Goal: Information Seeking & Learning: Check status

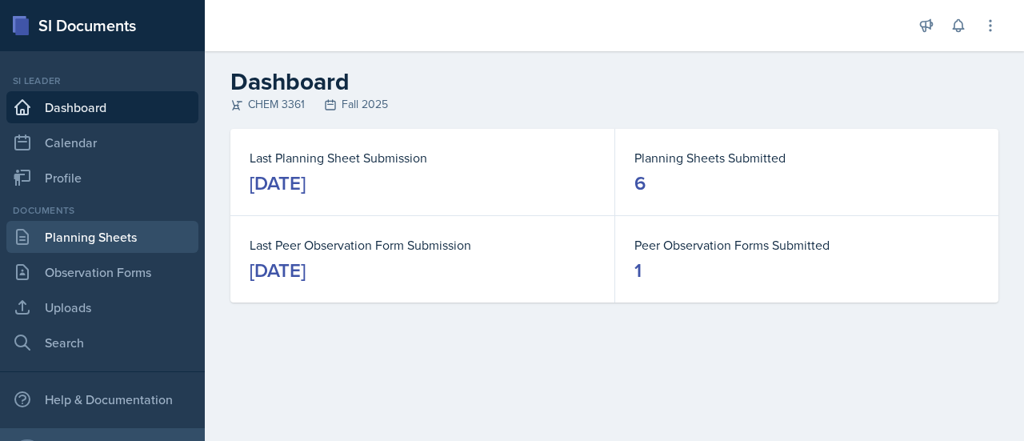
click at [121, 243] on link "Planning Sheets" at bounding box center [102, 237] width 192 height 32
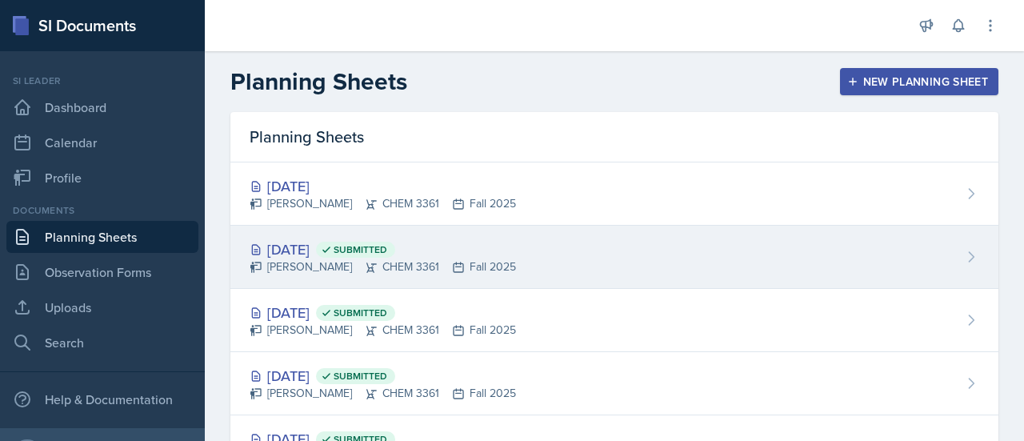
click at [576, 228] on div "[DATE] Submitted [PERSON_NAME] CHEM 3361 Fall 2025" at bounding box center [614, 256] width 768 height 63
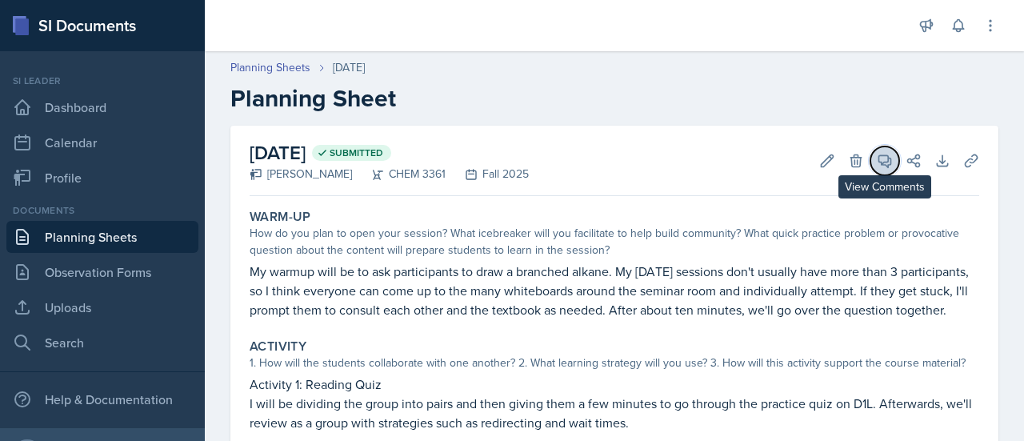
click at [870, 169] on button "View Comments" at bounding box center [884, 160] width 29 height 29
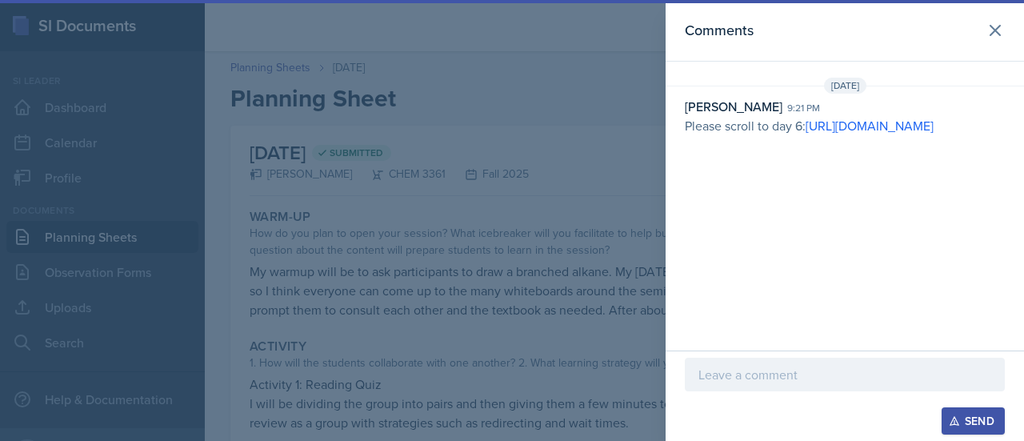
click at [868, 135] on p "Please scroll to day 6: [URL][DOMAIN_NAME]" at bounding box center [844, 125] width 320 height 19
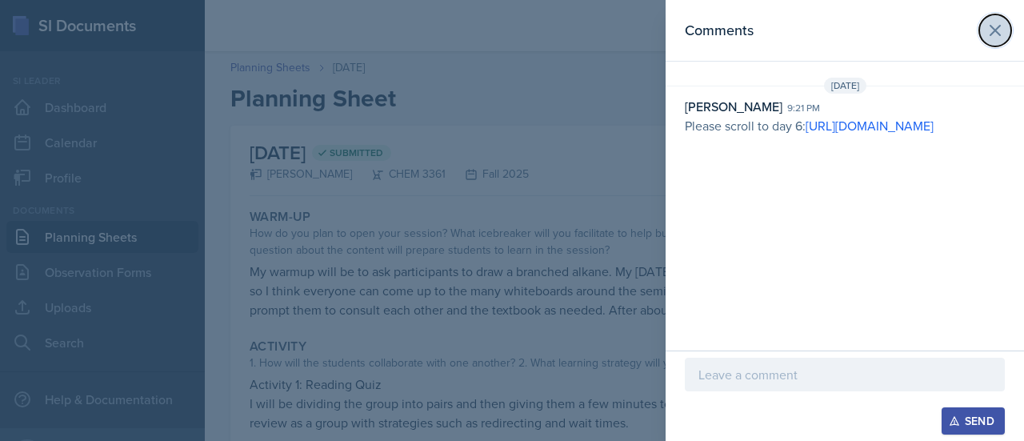
click at [1001, 26] on icon at bounding box center [994, 30] width 19 height 19
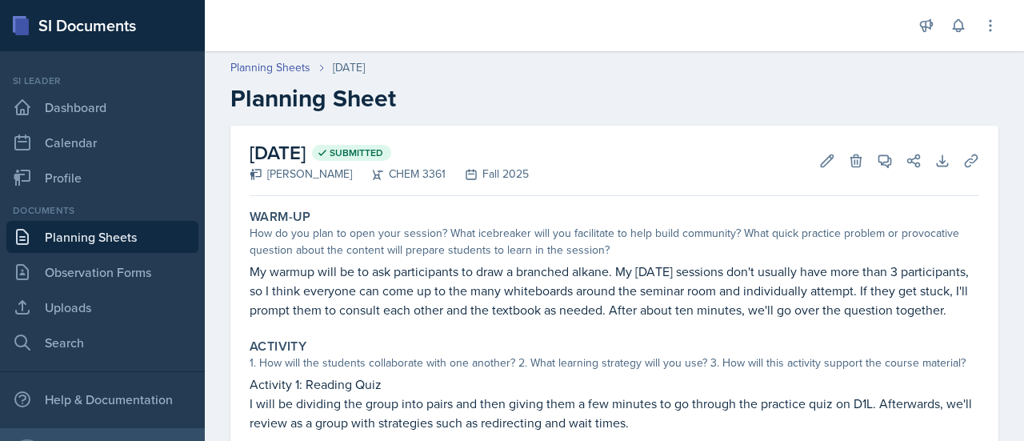
click at [114, 228] on link "Planning Sheets" at bounding box center [102, 237] width 192 height 32
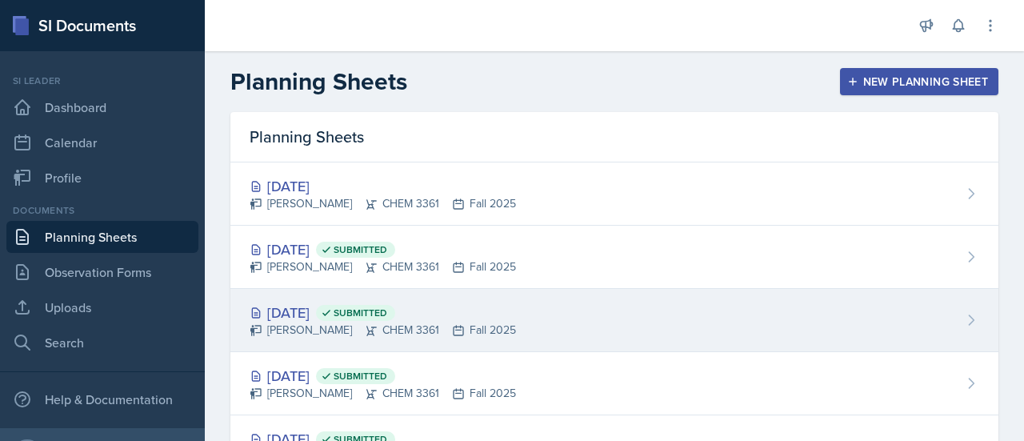
click at [465, 309] on div "[DATE] Submitted" at bounding box center [382, 312] width 266 height 22
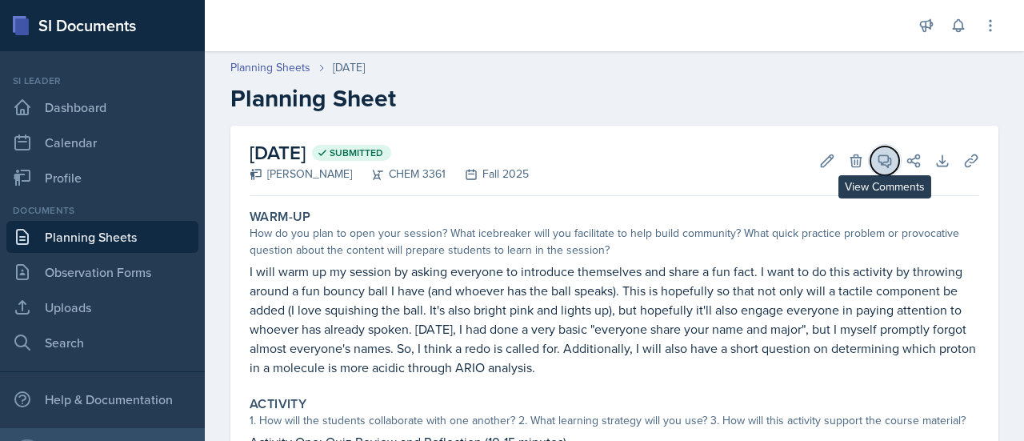
click at [876, 163] on icon at bounding box center [884, 161] width 16 height 16
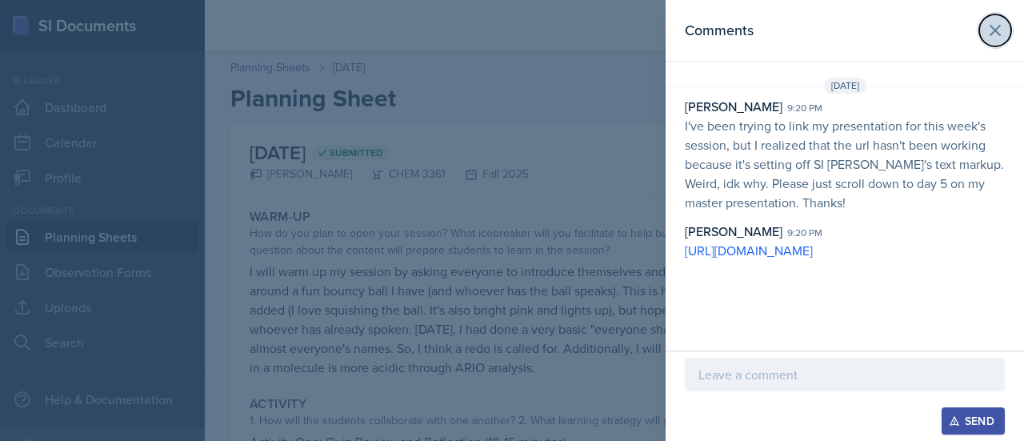
click at [996, 22] on icon at bounding box center [994, 30] width 19 height 19
